Goal: Information Seeking & Learning: Learn about a topic

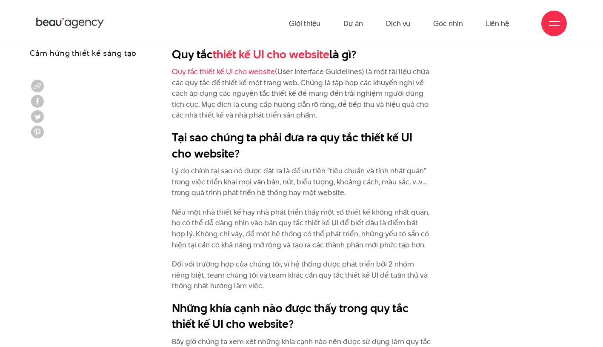
scroll to position [668, 0]
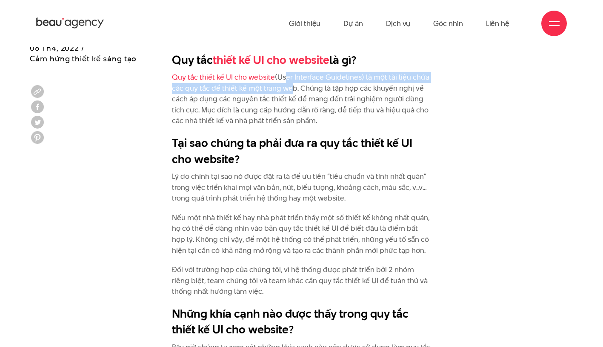
drag, startPoint x: 284, startPoint y: 79, endPoint x: 288, endPoint y: 90, distance: 12.3
click at [288, 90] on p "Quy tắc thiết kế UI cho website (User Interface Guidelines) là một tài liệu chứ…" at bounding box center [301, 99] width 259 height 54
click at [290, 102] on p "Quy tắc thiết kế UI cho website (User Interface Guidelines) là một tài liệu chứ…" at bounding box center [301, 99] width 259 height 54
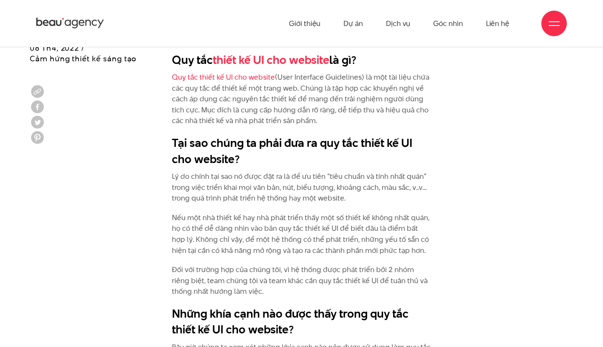
click at [298, 87] on p "Quy tắc thiết kế UI cho website (User Interface Guidelines) là một tài liệu chứ…" at bounding box center [301, 99] width 259 height 54
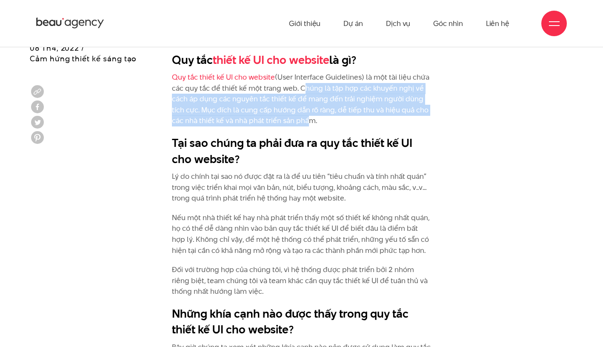
drag, startPoint x: 298, startPoint y: 89, endPoint x: 304, endPoint y: 121, distance: 33.3
click at [304, 121] on p "Quy tắc thiết kế UI cho website (User Interface Guidelines) là một tài liệu chứ…" at bounding box center [301, 99] width 259 height 54
click at [321, 100] on p "Quy tắc thiết kế UI cho website (User Interface Guidelines) là một tài liệu chứ…" at bounding box center [301, 99] width 259 height 54
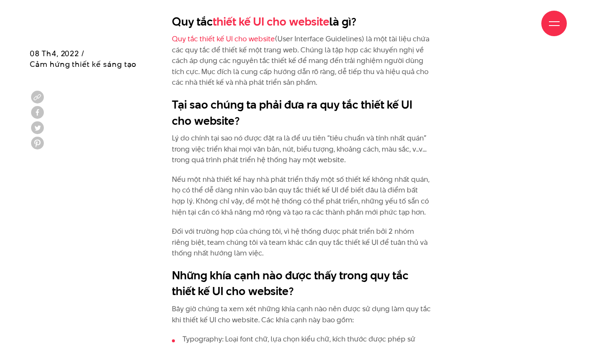
scroll to position [711, 0]
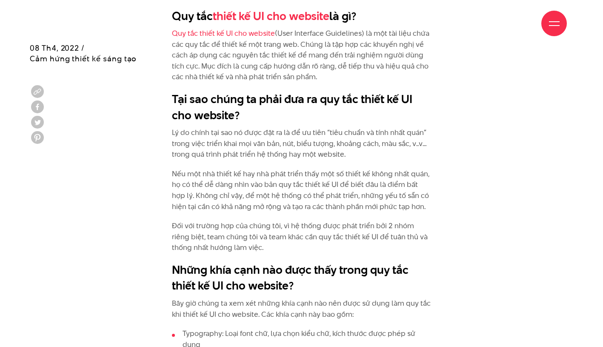
click at [281, 146] on p "Lý do chính tại sao nó được đặt ra là để ưu tiên “tiêu chuẩn và tính nhất quán”…" at bounding box center [301, 143] width 259 height 33
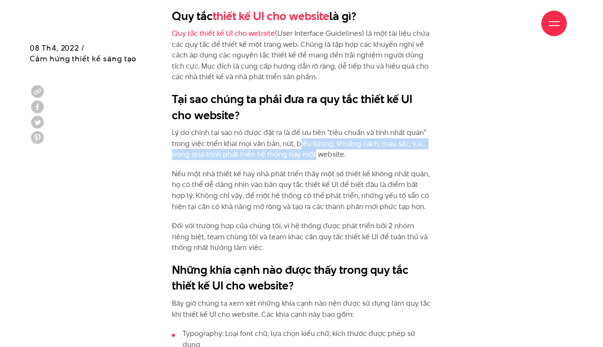
click at [314, 150] on p "Lý do chính tại sao nó được đặt ra là để ưu tiên “tiêu chuẩn và tính nhất quán”…" at bounding box center [301, 143] width 259 height 33
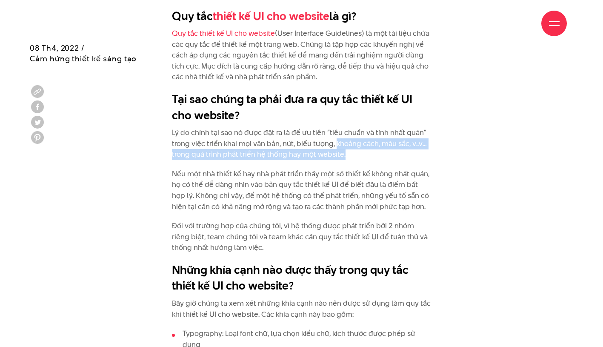
drag, startPoint x: 349, startPoint y: 155, endPoint x: 335, endPoint y: 148, distance: 15.1
click at [335, 148] on p "Lý do chính tại sao nó được đặt ra là để ưu tiên “tiêu chuẩn và tính nhất quán”…" at bounding box center [301, 143] width 259 height 33
click at [328, 155] on p "Lý do chính tại sao nó được đặt ra là để ưu tiên “tiêu chuẩn và tính nhất quán”…" at bounding box center [301, 143] width 259 height 33
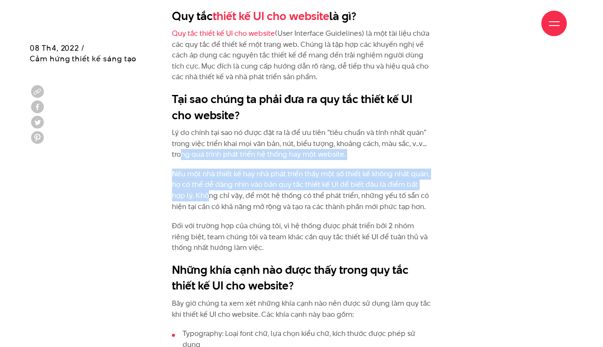
drag, startPoint x: 196, startPoint y: 151, endPoint x: 192, endPoint y: 197, distance: 46.6
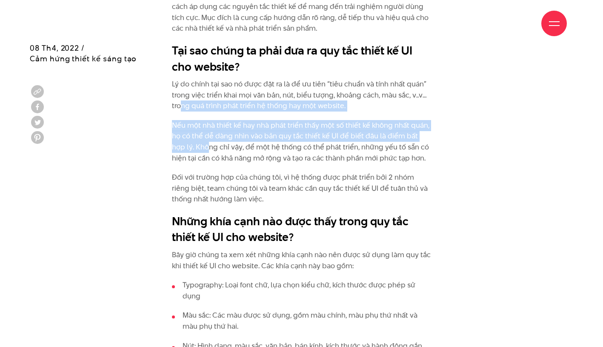
scroll to position [839, 0]
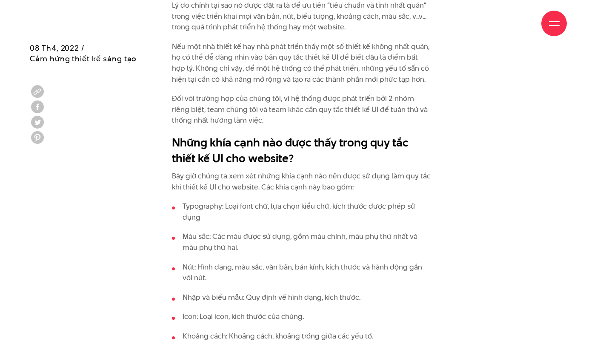
click at [269, 203] on li "Typography: Loại font chữ, lựa chọn kiểu chữ, kích thước được phép sử dụng" at bounding box center [301, 212] width 259 height 22
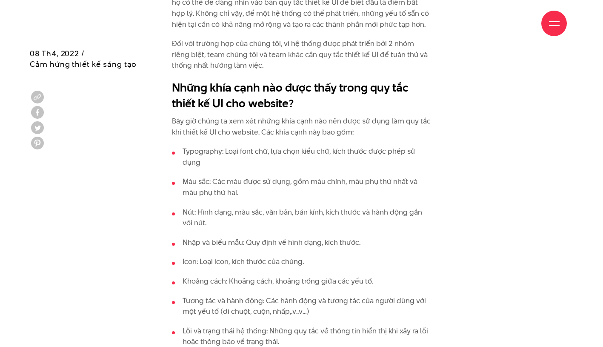
scroll to position [899, 0]
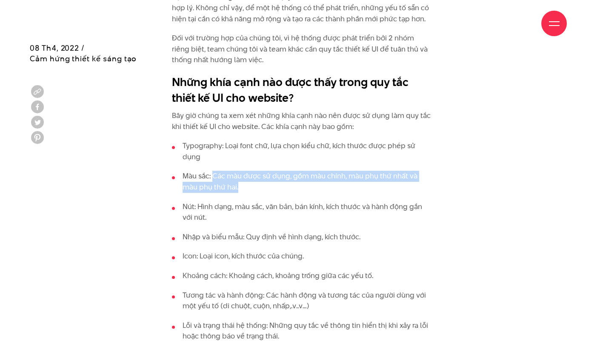
drag, startPoint x: 214, startPoint y: 175, endPoint x: 289, endPoint y: 184, distance: 75.5
click at [289, 184] on li "Màu sắc: Các màu được sử dụng, gồm màu chính, màu phụ thứ nhất và màu phụ thứ h…" at bounding box center [301, 182] width 259 height 22
click at [389, 202] on li "Nút: Hình dạng, màu sắc, văn bản, bán kính, kích thước và hành động gắn với nút." at bounding box center [301, 212] width 259 height 22
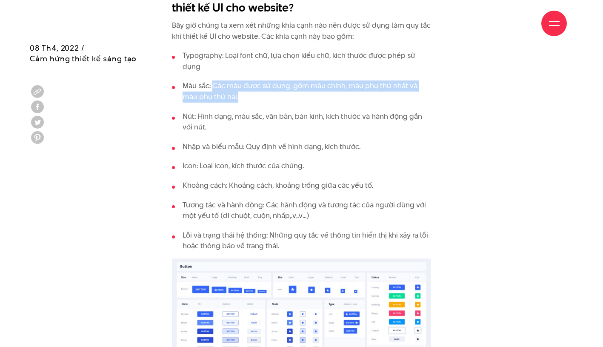
scroll to position [1043, 0]
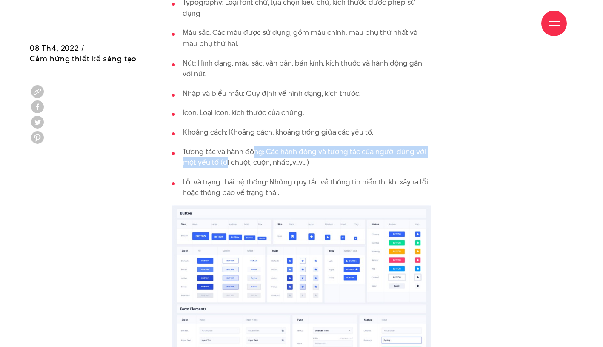
drag, startPoint x: 255, startPoint y: 151, endPoint x: 226, endPoint y: 161, distance: 31.1
click at [226, 161] on li "Tương tác và hành động: Các hành động và tương tác của người dùng với một yếu t…" at bounding box center [301, 157] width 259 height 22
click at [263, 182] on li "Lỗi và trạng thái hệ thống: Những quy tắc về thông tin hiển thị khi xảy ra lỗi …" at bounding box center [301, 188] width 259 height 22
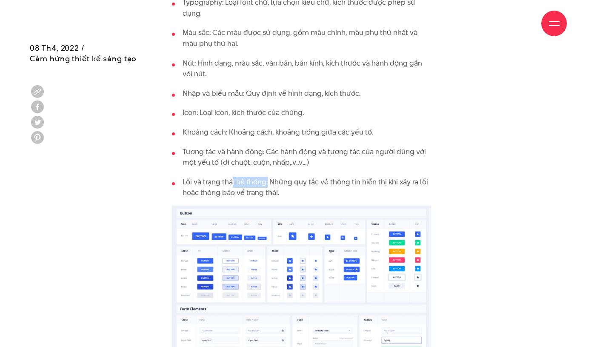
drag, startPoint x: 233, startPoint y: 181, endPoint x: 267, endPoint y: 183, distance: 33.7
click at [267, 183] on li "Lỗi và trạng thái hệ thống: Những quy tắc về thông tin hiển thị khi xảy ra lỗi …" at bounding box center [301, 188] width 259 height 22
click at [285, 183] on li "Lỗi và trạng thái hệ thống: Những quy tắc về thông tin hiển thị khi xảy ra lỗi …" at bounding box center [301, 188] width 259 height 22
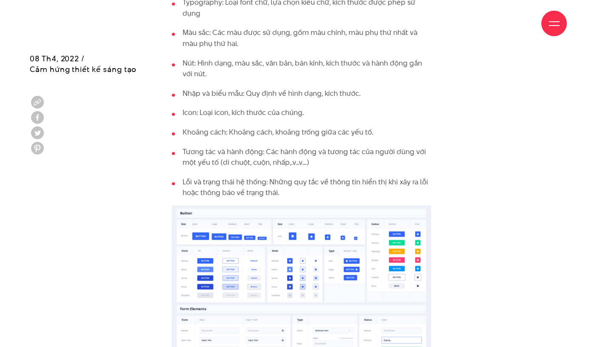
scroll to position [1053, 0]
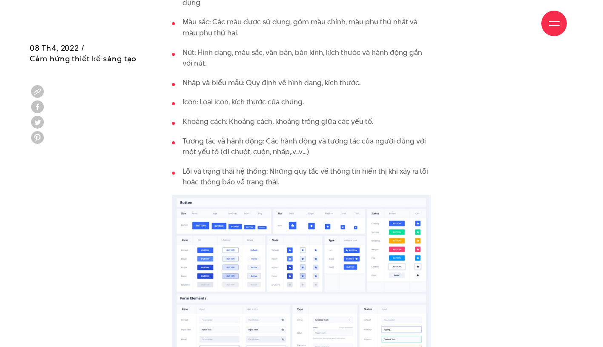
click at [270, 175] on li "Lỗi và trạng thái hệ thống: Những quy tắc về thông tin hiển thị khi xảy ra lỗi …" at bounding box center [301, 177] width 259 height 22
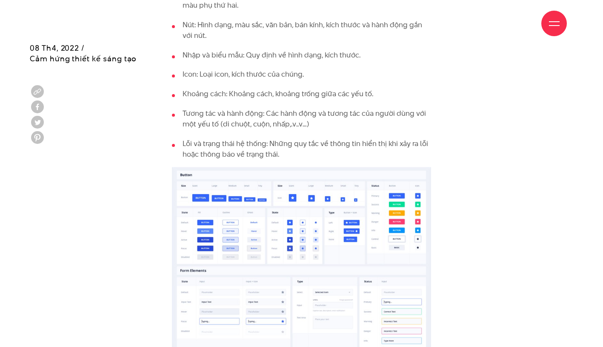
scroll to position [1092, 0]
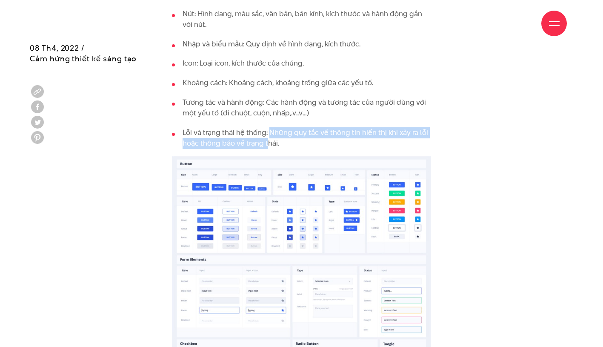
drag, startPoint x: 268, startPoint y: 134, endPoint x: 269, endPoint y: 142, distance: 8.1
click at [269, 142] on li "Lỗi và trạng thái hệ thống: Những quy tắc về thông tin hiển thị khi xảy ra lỗi …" at bounding box center [301, 138] width 259 height 22
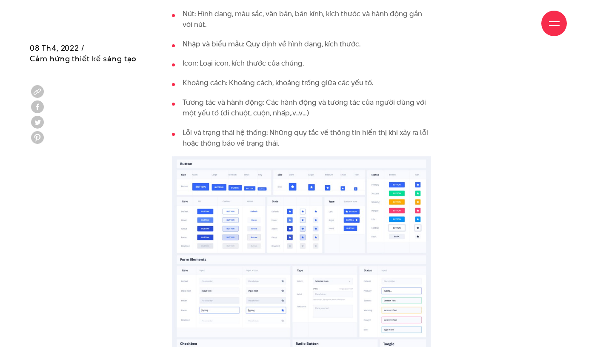
click at [292, 148] on li "Lỗi và trạng thái hệ thống: Những quy tắc về thông tin hiển thị khi xảy ra lỗi …" at bounding box center [301, 138] width 259 height 22
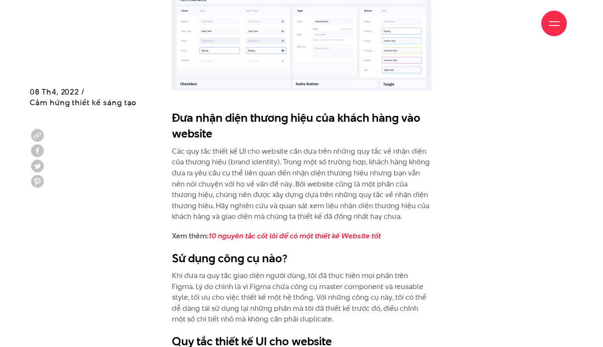
scroll to position [1396, 0]
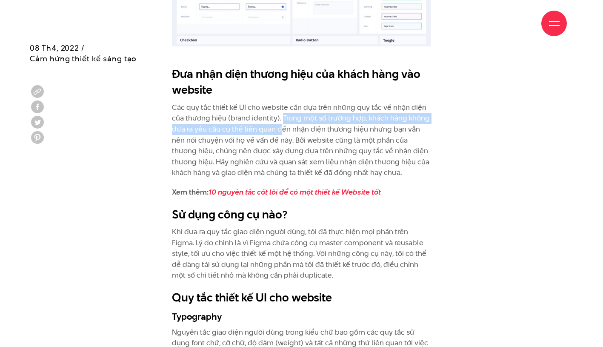
drag, startPoint x: 281, startPoint y: 120, endPoint x: 281, endPoint y: 127, distance: 6.8
click at [281, 127] on p "Các quy tắc thiết kế UI cho website cần dựa trên những quy tắc về nhận diện của…" at bounding box center [301, 140] width 259 height 76
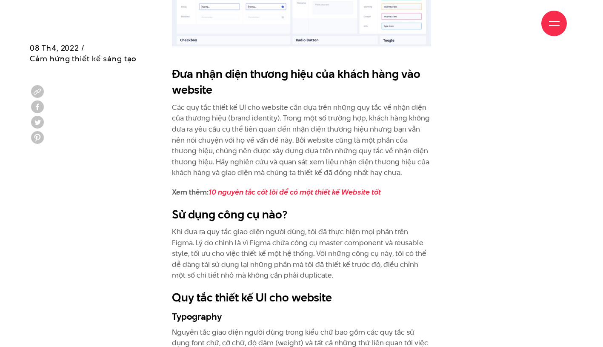
click at [284, 140] on p "Các quy tắc thiết kế UI cho website cần dựa trên những quy tắc về nhận diện của…" at bounding box center [301, 140] width 259 height 76
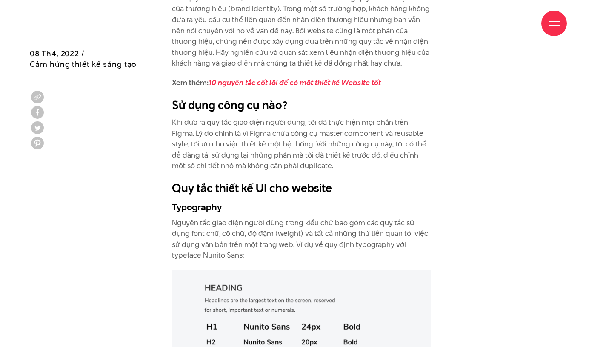
scroll to position [1511, 0]
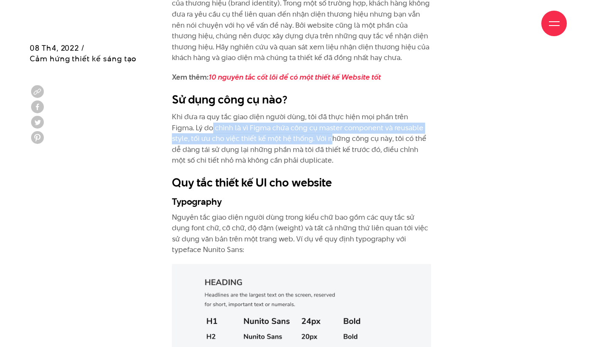
drag, startPoint x: 205, startPoint y: 130, endPoint x: 303, endPoint y: 135, distance: 98.0
click at [303, 135] on p "Khi đưa ra quy tắc giao diện người dùng, tôi đã thực hiện mọi phần trên Figma. …" at bounding box center [301, 139] width 259 height 54
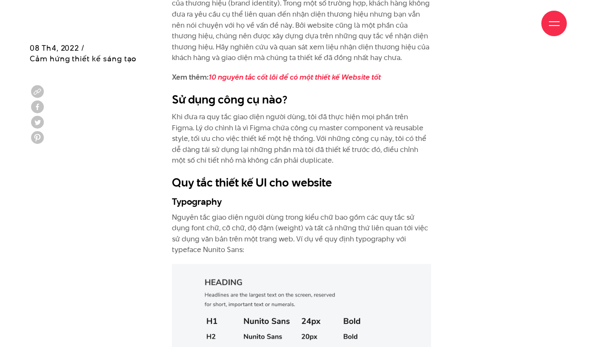
click at [332, 139] on p "Khi đưa ra quy tắc giao diện người dùng, tôi đã thực hiện mọi phần trên Figma. …" at bounding box center [301, 139] width 259 height 54
drag, startPoint x: 282, startPoint y: 143, endPoint x: 285, endPoint y: 140, distance: 4.5
click at [285, 140] on p "Khi đưa ra quy tắc giao diện người dùng, tôi đã thực hiện mọi phần trên Figma. …" at bounding box center [301, 139] width 259 height 54
click at [290, 140] on p "Khi đưa ra quy tắc giao diện người dùng, tôi đã thực hiện mọi phần trên Figma. …" at bounding box center [301, 139] width 259 height 54
click at [286, 140] on p "Khi đưa ra quy tắc giao diện người dùng, tôi đã thực hiện mọi phần trên Figma. …" at bounding box center [301, 139] width 259 height 54
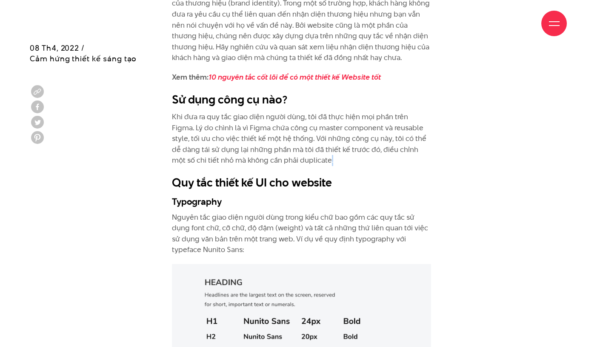
drag, startPoint x: 300, startPoint y: 159, endPoint x: 294, endPoint y: 157, distance: 6.5
click at [294, 157] on p "Khi đưa ra quy tắc giao diện người dùng, tôi đã thực hiện mọi phần trên Figma. …" at bounding box center [301, 139] width 259 height 54
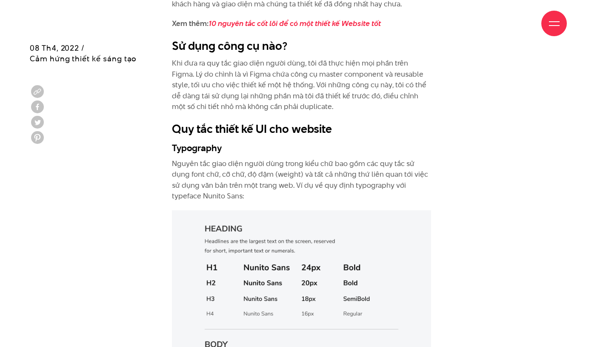
click at [247, 161] on p "Nguyên tắc giao diện người dùng trong kiểu chữ bao gồm các quy tắc sử dụng font…" at bounding box center [301, 179] width 259 height 43
drag, startPoint x: 307, startPoint y: 62, endPoint x: 204, endPoint y: 74, distance: 104.2
click at [204, 74] on p "Khi đưa ra quy tắc giao diện người dùng, tôi đã thực hiện mọi phần trên Figma. …" at bounding box center [301, 85] width 259 height 54
click at [226, 76] on p "Khi đưa ra quy tắc giao diện người dùng, tôi đã thực hiện mọi phần trên Figma. …" at bounding box center [301, 85] width 259 height 54
drag, startPoint x: 226, startPoint y: 83, endPoint x: 282, endPoint y: 83, distance: 56.6
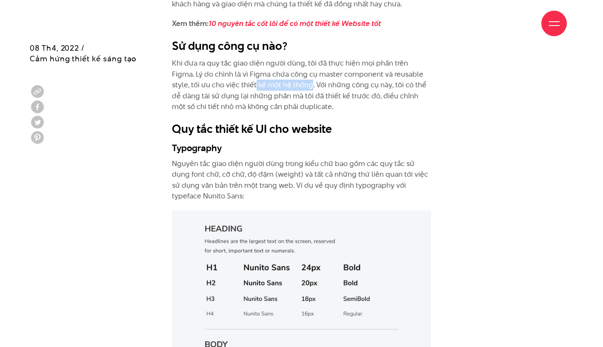
click at [282, 83] on p "Khi đưa ra quy tắc giao diện người dùng, tôi đã thực hiện mọi phần trên Figma. …" at bounding box center [301, 85] width 259 height 54
click at [286, 86] on p "Khi đưa ra quy tắc giao diện người dùng, tôi đã thực hiện mọi phần trên Figma. …" at bounding box center [301, 85] width 259 height 54
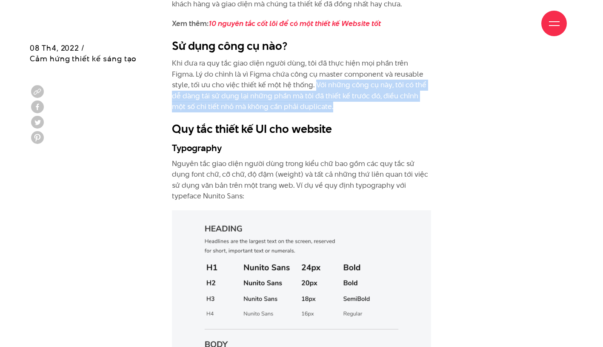
drag, startPoint x: 285, startPoint y: 83, endPoint x: 295, endPoint y: 105, distance: 24.8
click at [295, 105] on p "Khi đưa ra quy tắc giao diện người dùng, tôi đã thực hiện mọi phần trên Figma. …" at bounding box center [301, 85] width 259 height 54
click at [304, 92] on p "Khi đưa ra quy tắc giao diện người dùng, tôi đã thực hiện mọi phần trên Figma. …" at bounding box center [301, 85] width 259 height 54
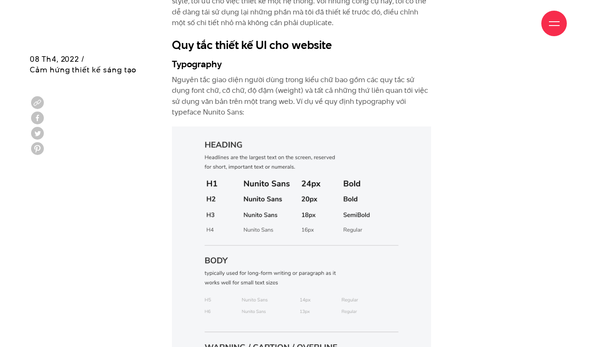
scroll to position [1659, 0]
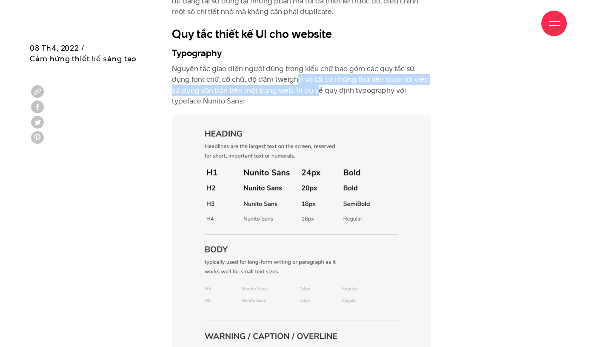
drag, startPoint x: 279, startPoint y: 84, endPoint x: 306, endPoint y: 92, distance: 28.4
click at [306, 92] on p "Nguyên tắc giao diện người dùng trong kiểu chữ bao gồm các quy tắc sử dụng font…" at bounding box center [301, 84] width 259 height 43
click at [313, 92] on p "Nguyên tắc giao diện người dùng trong kiểu chữ bao gồm các quy tắc sử dụng font…" at bounding box center [301, 84] width 259 height 43
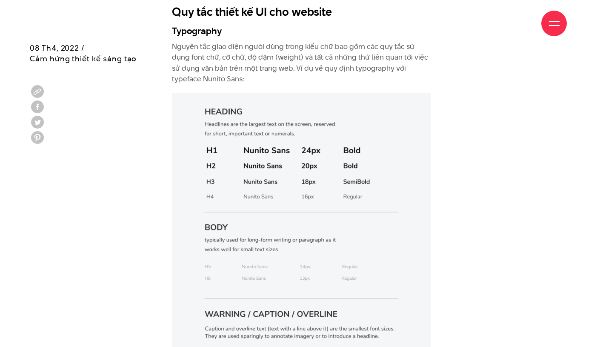
scroll to position [1676, 0]
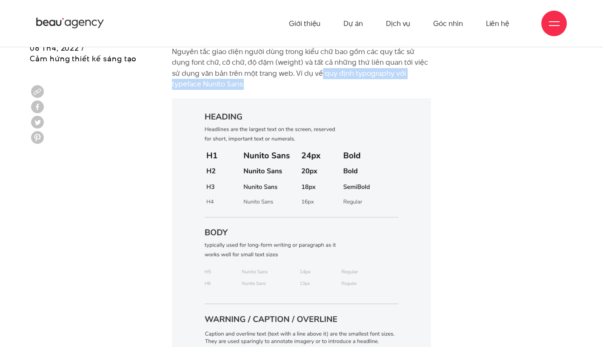
drag, startPoint x: 354, startPoint y: 80, endPoint x: 311, endPoint y: 77, distance: 43.6
click at [311, 77] on p "Nguyên tắc giao diện người dùng trong kiểu chữ bao gồm các quy tắc sử dụng font…" at bounding box center [301, 67] width 259 height 43
click at [324, 75] on p "Nguyên tắc giao diện người dùng trong kiểu chữ bao gồm các quy tắc sử dụng font…" at bounding box center [301, 67] width 259 height 43
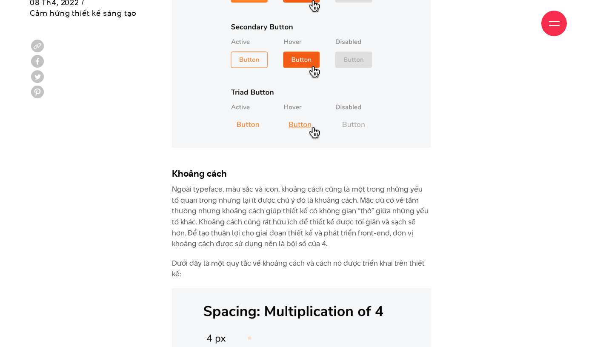
scroll to position [2719, 0]
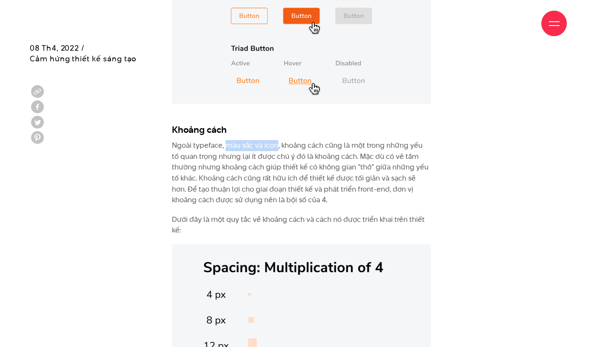
drag, startPoint x: 226, startPoint y: 145, endPoint x: 278, endPoint y: 145, distance: 51.9
click at [278, 145] on p "Ngoài typeface, màu sắc và icon, khoảng cách cũng là một trong những yếu tố qua…" at bounding box center [301, 173] width 259 height 66
click at [292, 148] on p "Ngoài typeface, màu sắc và icon, khoảng cách cũng là một trong những yếu tố qua…" at bounding box center [301, 173] width 259 height 66
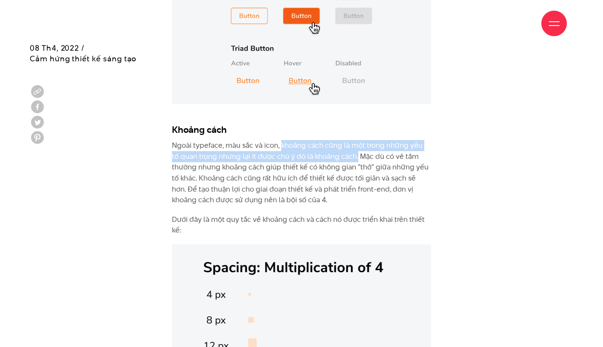
drag, startPoint x: 299, startPoint y: 154, endPoint x: 348, endPoint y: 157, distance: 48.6
click at [348, 157] on p "Ngoài typeface, màu sắc và icon, khoảng cách cũng là một trong những yếu tố qua…" at bounding box center [301, 173] width 259 height 66
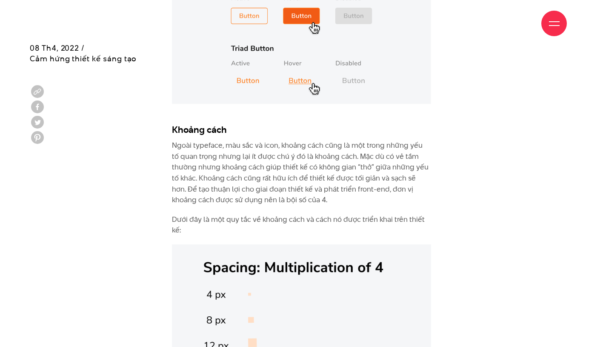
click at [364, 163] on p "Ngoài typeface, màu sắc và icon, khoảng cách cũng là một trong những yếu tố qua…" at bounding box center [301, 173] width 259 height 66
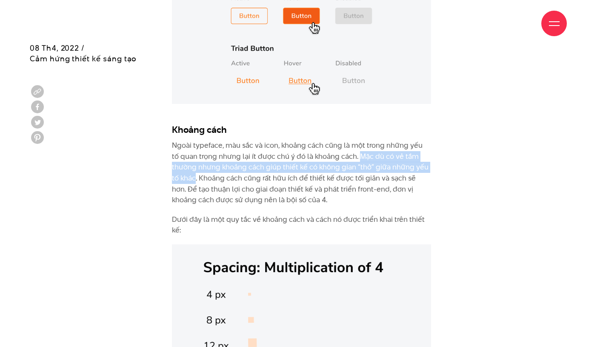
drag, startPoint x: 349, startPoint y: 156, endPoint x: 195, endPoint y: 180, distance: 155.5
click at [195, 180] on p "Ngoài typeface, màu sắc và icon, khoảng cách cũng là một trong những yếu tố qua…" at bounding box center [301, 173] width 259 height 66
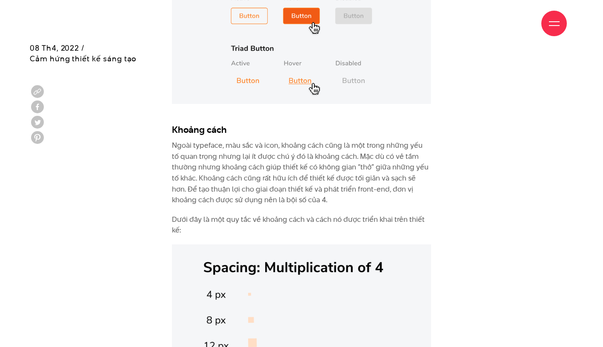
click at [326, 190] on p "Ngoài typeface, màu sắc và icon, khoảng cách cũng là một trong những yếu tố qua…" at bounding box center [301, 173] width 259 height 66
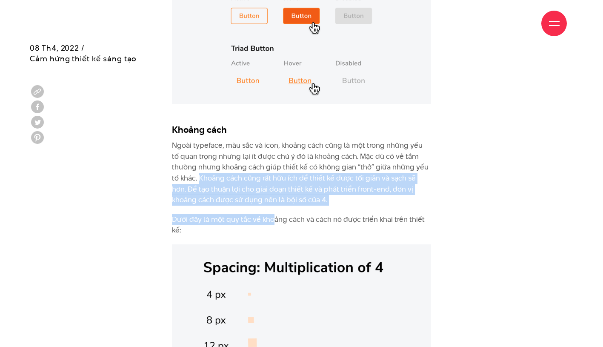
drag, startPoint x: 201, startPoint y: 179, endPoint x: 278, endPoint y: 219, distance: 87.8
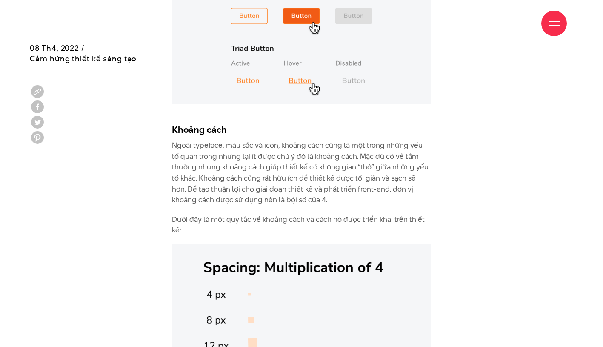
click at [297, 221] on p "Dưới đây là một quy tắc về khoảng cách và cách nó được triển khai trên thiết kế:" at bounding box center [301, 225] width 259 height 22
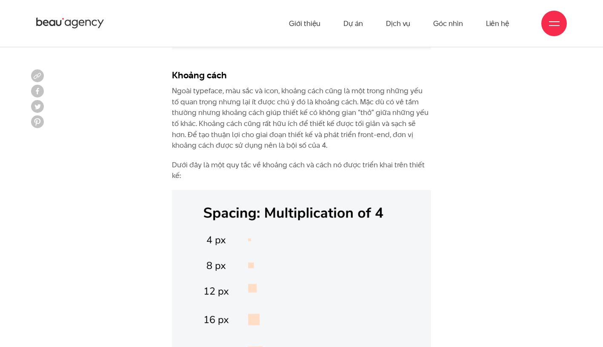
scroll to position [2725, 0]
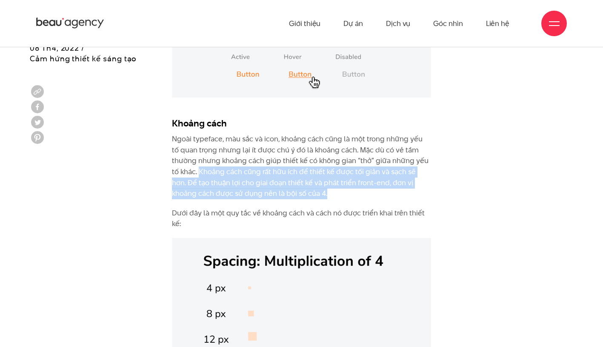
drag, startPoint x: 199, startPoint y: 173, endPoint x: 313, endPoint y: 189, distance: 115.7
click at [313, 189] on p "Ngoài typeface, màu sắc và icon, khoảng cách cũng là một trong những yếu tố qua…" at bounding box center [301, 167] width 259 height 66
click at [309, 193] on p "Ngoài typeface, màu sắc và icon, khoảng cách cũng là một trong những yếu tố qua…" at bounding box center [301, 167] width 259 height 66
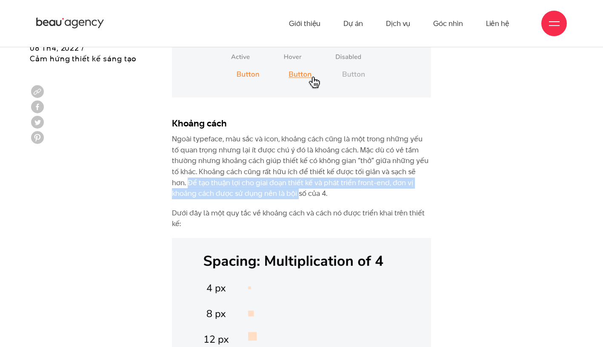
drag, startPoint x: 171, startPoint y: 184, endPoint x: 272, endPoint y: 190, distance: 102.0
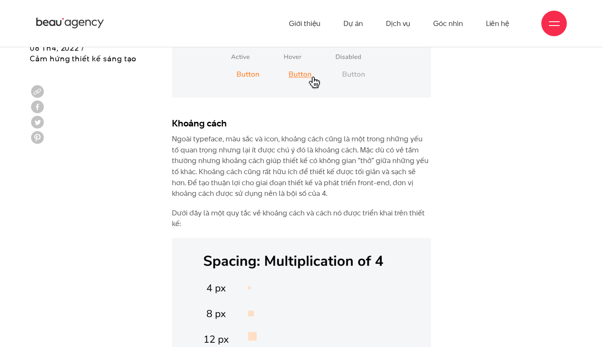
click at [293, 211] on p "Dưới đây là một quy tắc về khoảng cách và cách nó được triển khai trên thiết kế:" at bounding box center [301, 219] width 259 height 22
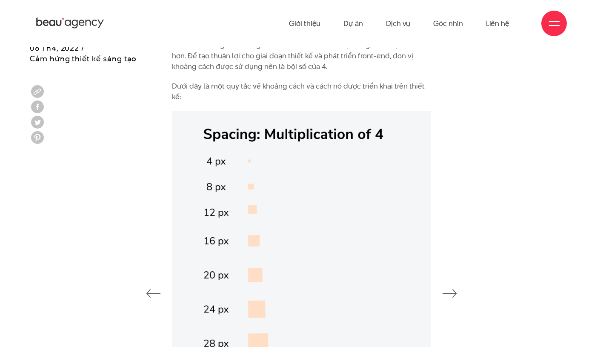
scroll to position [2846, 0]
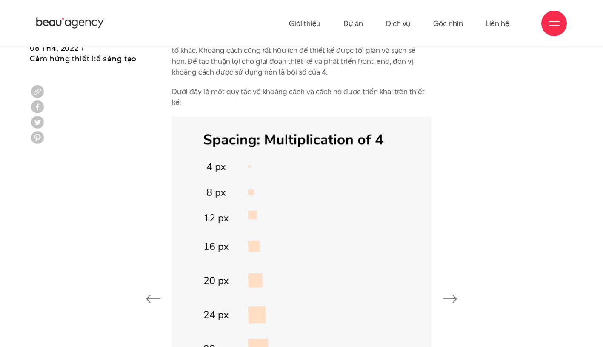
click at [447, 300] on icon "button" at bounding box center [450, 299] width 14 height 9
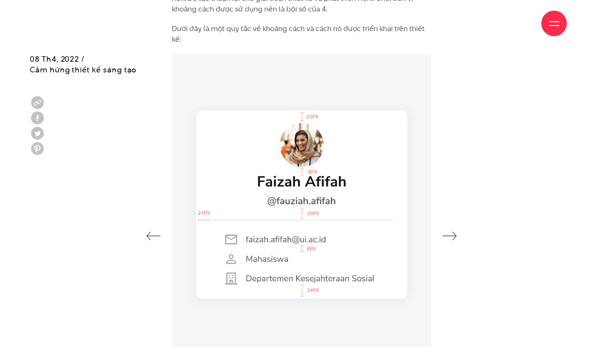
scroll to position [2921, 0]
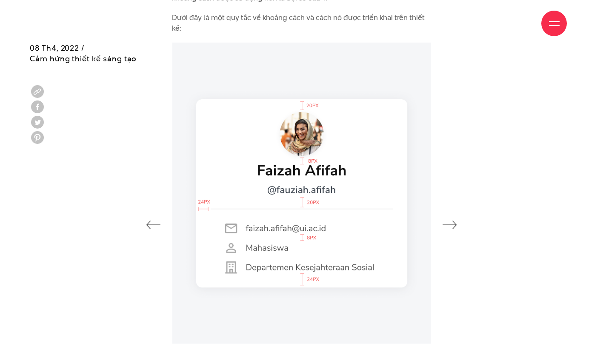
click at [453, 227] on icon "button" at bounding box center [450, 225] width 14 height 9
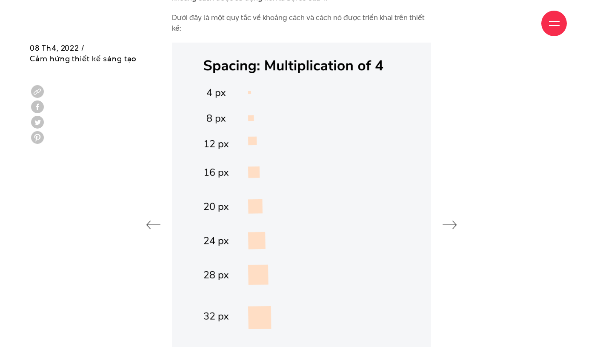
click at [453, 227] on icon "button" at bounding box center [450, 225] width 14 height 9
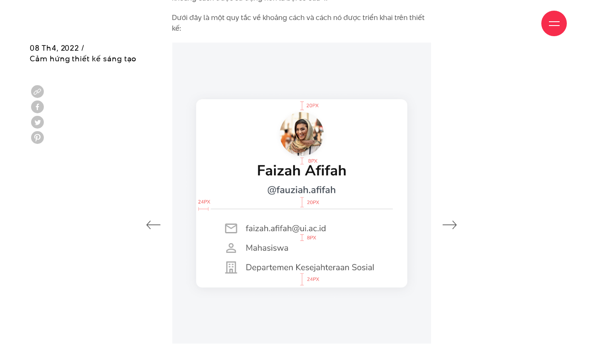
click at [453, 227] on icon "button" at bounding box center [450, 225] width 14 height 9
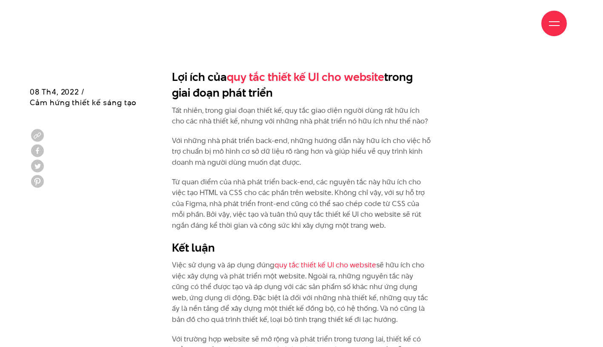
scroll to position [4449, 0]
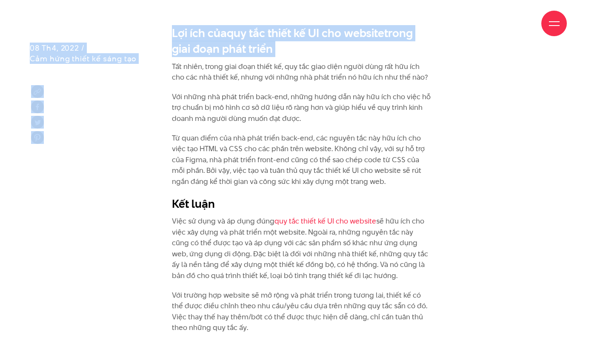
drag, startPoint x: 175, startPoint y: 32, endPoint x: 235, endPoint y: 58, distance: 64.8
click at [236, 52] on h2 "Lợi ích của quy tắc thiết kế UI cho website trong giai đoạn phát triển" at bounding box center [301, 41] width 259 height 32
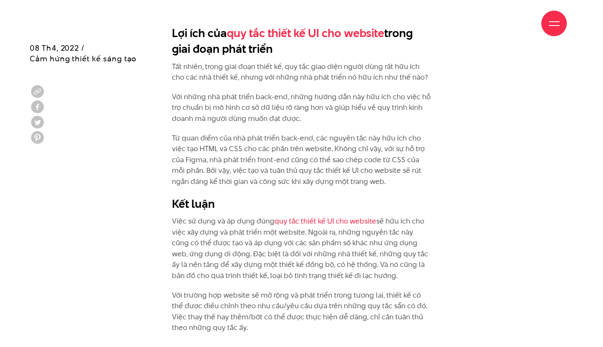
drag, startPoint x: 172, startPoint y: 28, endPoint x: 270, endPoint y: 56, distance: 101.9
click at [265, 72] on p "Tất nhiên, trong giai đoạn thiết kế, quy tắc giao diện người dùng rất hữu ích c…" at bounding box center [301, 72] width 259 height 22
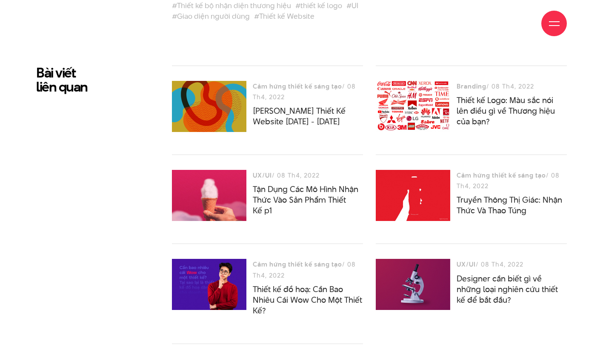
scroll to position [4838, 0]
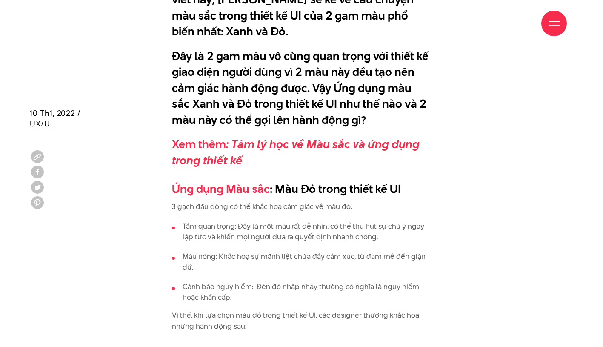
scroll to position [676, 0]
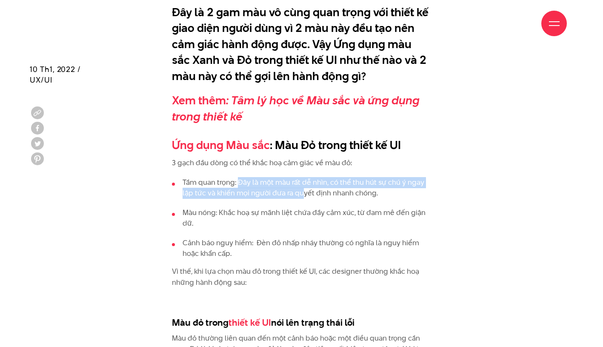
drag, startPoint x: 238, startPoint y: 181, endPoint x: 303, endPoint y: 195, distance: 65.8
click at [303, 195] on li "Tầm quan trọng: Đây là một màu rất dễ nhìn, có thể thu hút sự chú ý ngay lập tứ…" at bounding box center [301, 188] width 259 height 22
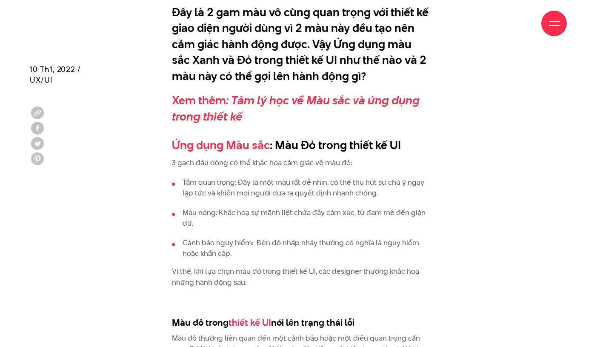
drag, startPoint x: 303, startPoint y: 195, endPoint x: 304, endPoint y: 206, distance: 12.0
click at [304, 206] on ul "Tầm quan trọng: Đây là một màu rất dễ nhìn, có thể thu hút sự chú ý ngay lập tứ…" at bounding box center [301, 218] width 259 height 83
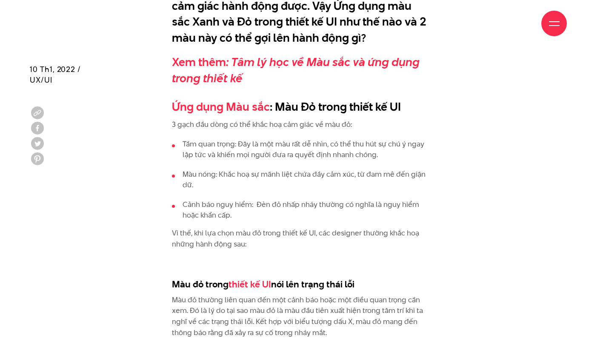
scroll to position [720, 0]
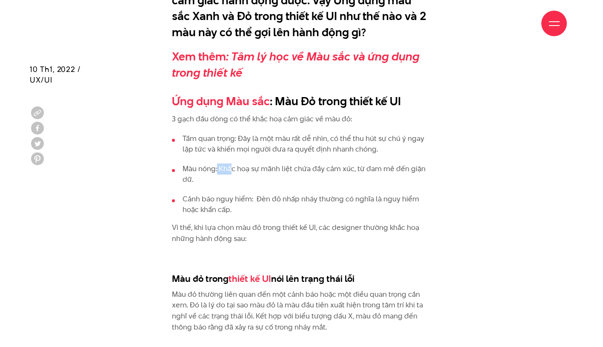
drag, startPoint x: 218, startPoint y: 167, endPoint x: 231, endPoint y: 172, distance: 14.2
click at [231, 172] on li "Màu nóng: Khắc hoạ sự mãnh liệt chứa đầy cảm xúc, từ đam mê đến giận dữ." at bounding box center [301, 174] width 259 height 22
click at [207, 172] on li "Màu nóng: Khắc hoạ sự mãnh liệt chứa đầy cảm xúc, từ đam mê đến giận dữ." at bounding box center [301, 174] width 259 height 22
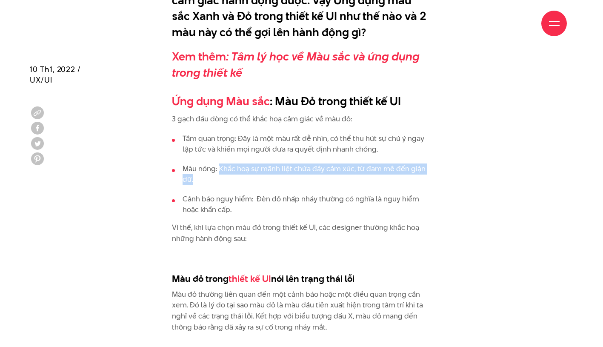
drag, startPoint x: 218, startPoint y: 168, endPoint x: 221, endPoint y: 176, distance: 8.6
click at [221, 176] on li "Màu nóng: Khắc hoạ sự mãnh liệt chứa đầy cảm xúc, từ đam mê đến giận dữ." at bounding box center [301, 174] width 259 height 22
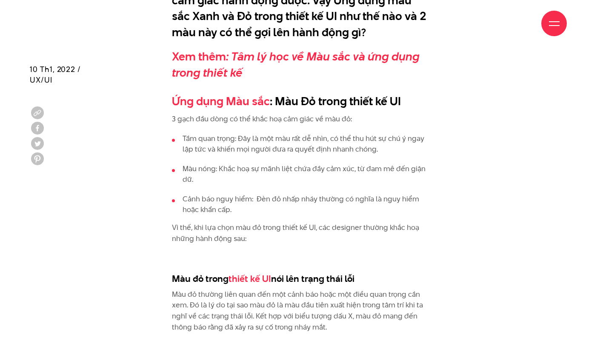
click at [227, 186] on ul "Tầm quan trọng: Đây là một màu rất dễ nhìn, có thể thu hút sự chú ý ngay lập tứ…" at bounding box center [301, 174] width 259 height 83
drag, startPoint x: 254, startPoint y: 198, endPoint x: 259, endPoint y: 209, distance: 12.8
click at [259, 209] on li "Cảnh báo nguy hiểm: Đèn đỏ nhấp nháy thường có nghĩa là nguy hiểm hoặc khẩn cấp." at bounding box center [301, 205] width 259 height 22
click at [247, 209] on li "Cảnh báo nguy hiểm: Đèn đỏ nhấp nháy thường có nghĩa là nguy hiểm hoặc khẩn cấp." at bounding box center [301, 205] width 259 height 22
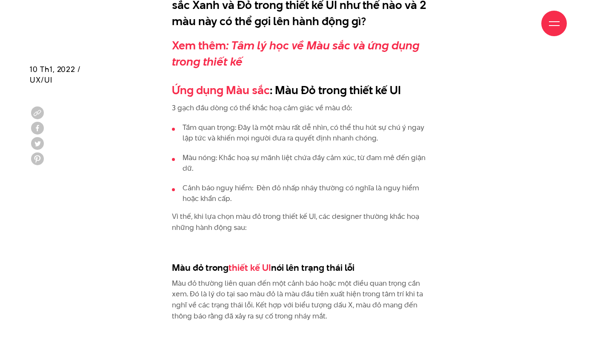
scroll to position [737, 0]
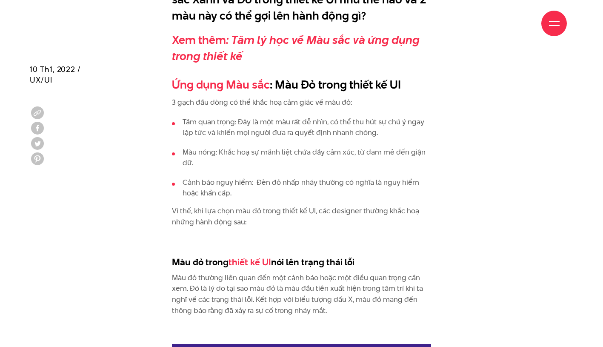
drag, startPoint x: 249, startPoint y: 219, endPoint x: 195, endPoint y: 211, distance: 55.5
click at [195, 211] on p "Vì thế, khi lựa chọn màu đỏ trong thiết kế UI, các designer thường khắc hoạ nhữ…" at bounding box center [301, 217] width 259 height 22
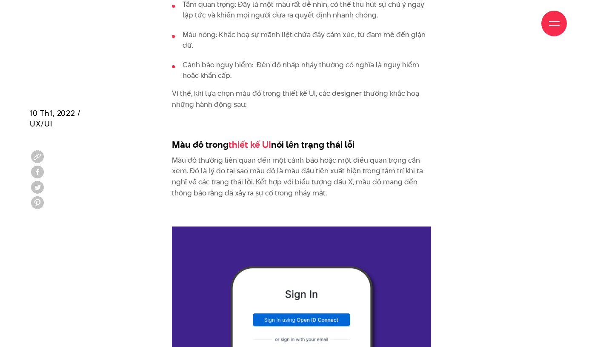
scroll to position [898, 0]
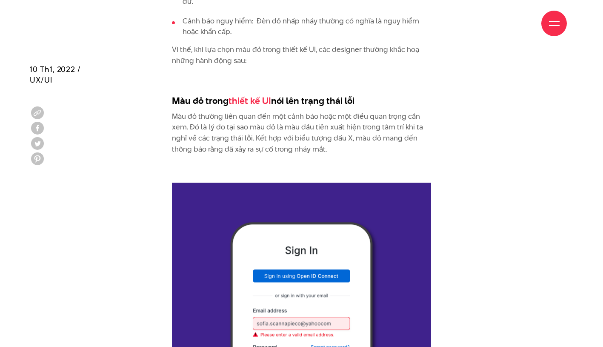
click at [207, 154] on p "Màu đỏ thường liên quan đến một cảnh báo hoặc một điều quan trọng cần xem. Đó l…" at bounding box center [301, 132] width 259 height 43
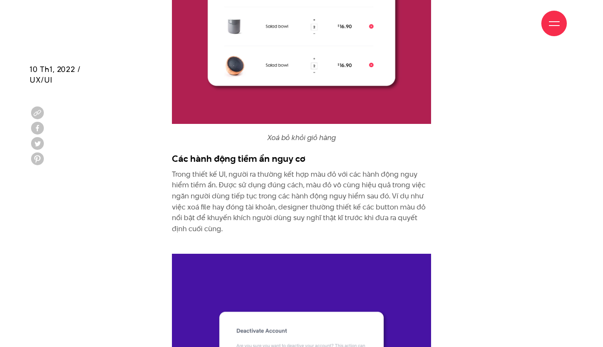
scroll to position [1511, 0]
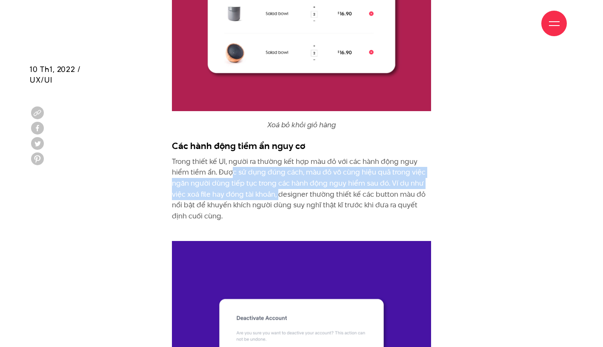
drag, startPoint x: 239, startPoint y: 178, endPoint x: 277, endPoint y: 189, distance: 39.5
click at [277, 189] on p "Trong thiết kế UI, người ra thường kết hợp màu đỏ với các hành động nguy hiểm t…" at bounding box center [301, 194] width 259 height 76
click at [333, 201] on p "Trong thiết kế UI, người ra thường kết hợp màu đỏ với các hành động nguy hiểm t…" at bounding box center [301, 194] width 259 height 76
click at [264, 191] on p "Trong thiết kế UI, người ra thường kết hợp màu đỏ với các hành động nguy hiểm t…" at bounding box center [301, 194] width 259 height 76
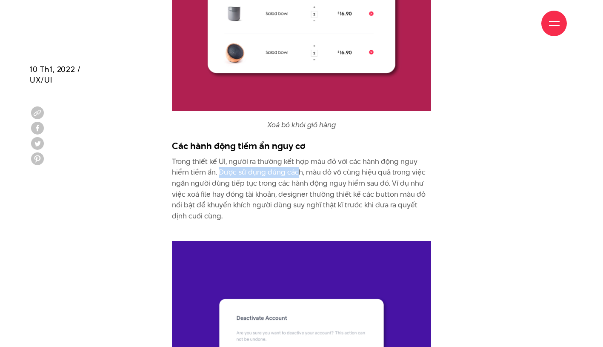
drag, startPoint x: 218, startPoint y: 172, endPoint x: 298, endPoint y: 175, distance: 79.7
click at [298, 175] on p "Trong thiết kế UI, người ra thường kết hợp màu đỏ với các hành động nguy hiểm t…" at bounding box center [301, 194] width 259 height 76
click at [311, 184] on p "Trong thiết kế UI, người ra thường kết hợp màu đỏ với các hành động nguy hiểm t…" at bounding box center [301, 194] width 259 height 76
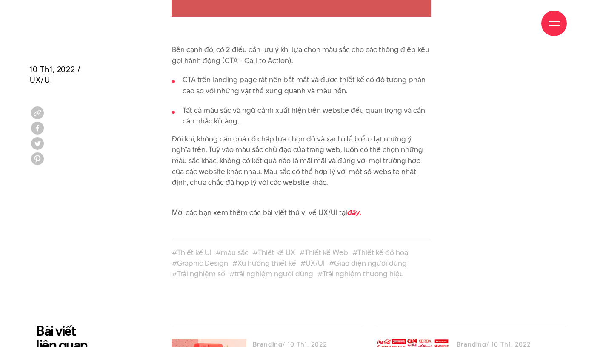
scroll to position [3721, 0]
